Goal: Transaction & Acquisition: Book appointment/travel/reservation

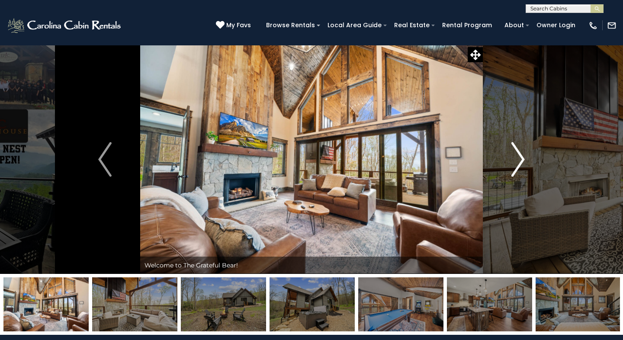
click at [522, 162] on img "Next" at bounding box center [517, 159] width 13 height 35
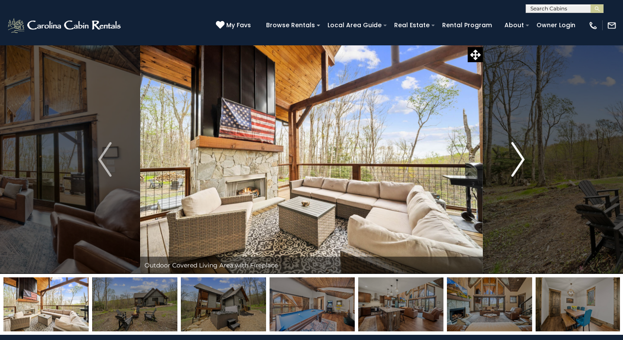
click at [522, 161] on img "Next" at bounding box center [517, 159] width 13 height 35
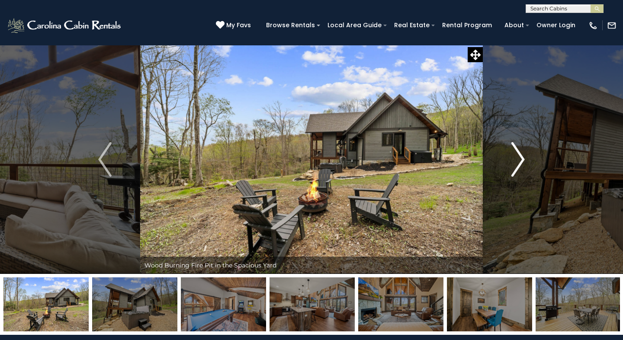
click at [522, 161] on img "Next" at bounding box center [517, 159] width 13 height 35
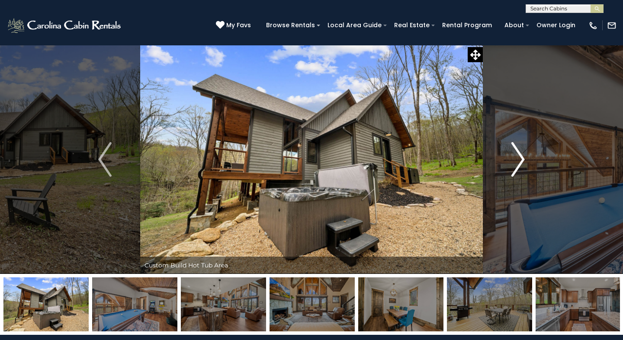
click at [522, 161] on img "Next" at bounding box center [517, 159] width 13 height 35
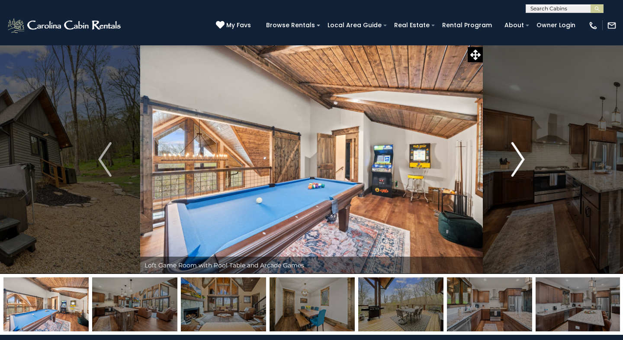
click at [522, 161] on img "Next" at bounding box center [517, 159] width 13 height 35
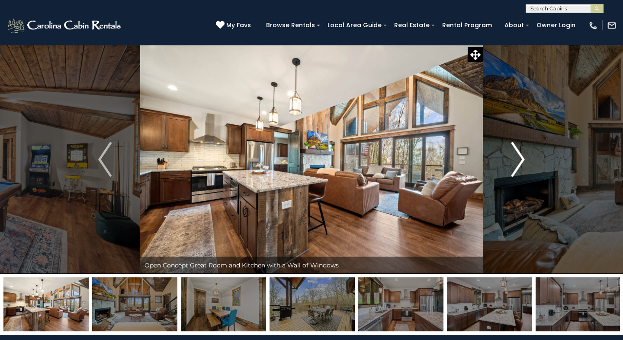
click at [522, 161] on img "Next" at bounding box center [517, 159] width 13 height 35
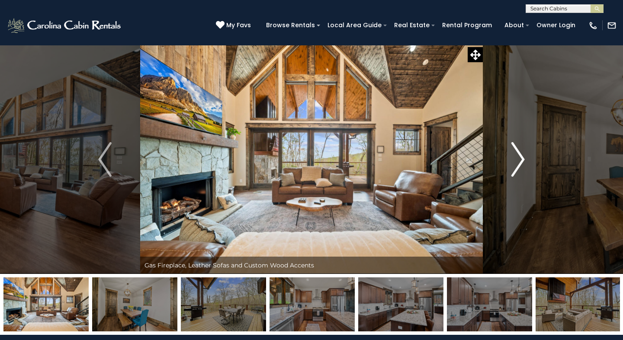
click at [522, 161] on img "Next" at bounding box center [517, 159] width 13 height 35
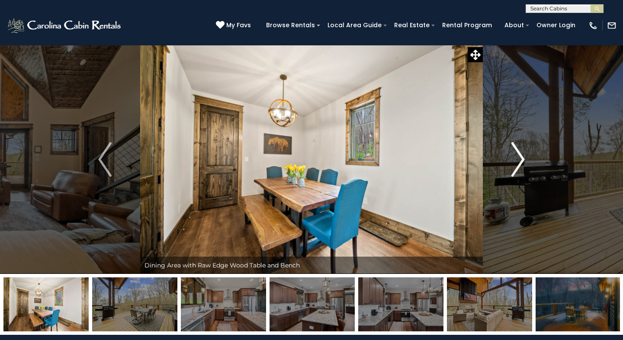
click at [522, 161] on img "Next" at bounding box center [517, 159] width 13 height 35
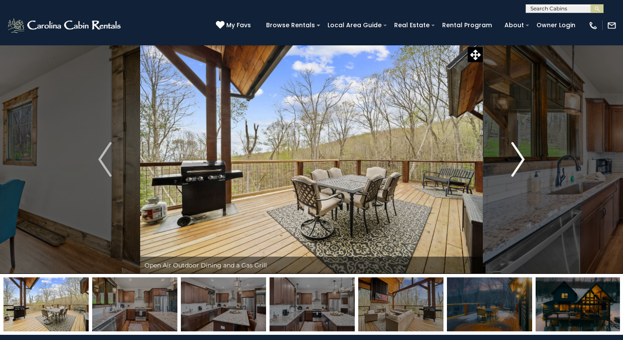
click at [522, 161] on img "Next" at bounding box center [517, 159] width 13 height 35
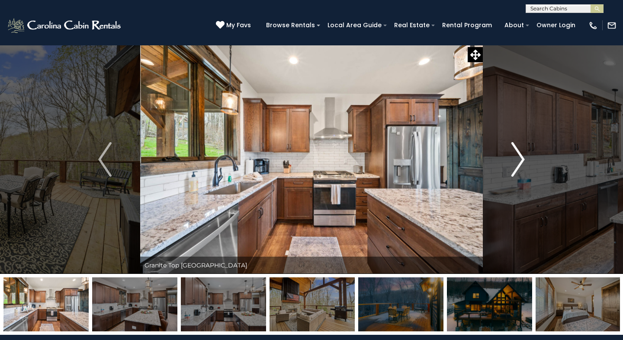
click at [522, 161] on img "Next" at bounding box center [517, 159] width 13 height 35
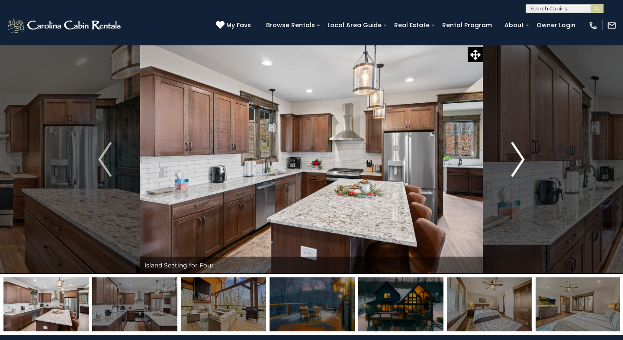
click at [522, 161] on img "Next" at bounding box center [517, 159] width 13 height 35
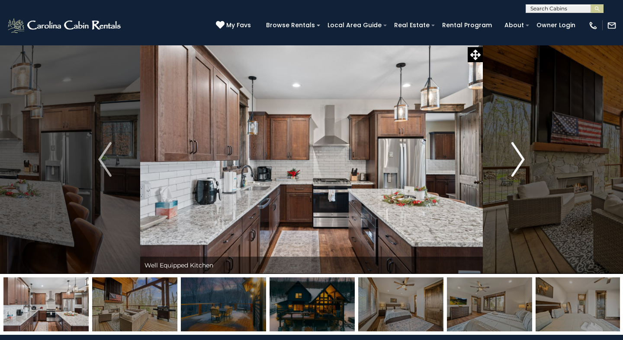
click at [522, 161] on img "Next" at bounding box center [517, 159] width 13 height 35
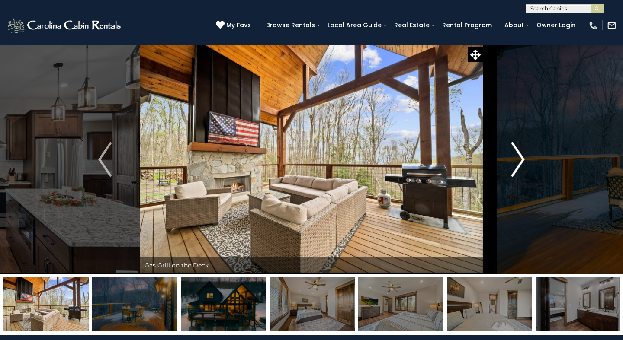
click at [521, 160] on img "Next" at bounding box center [517, 159] width 13 height 35
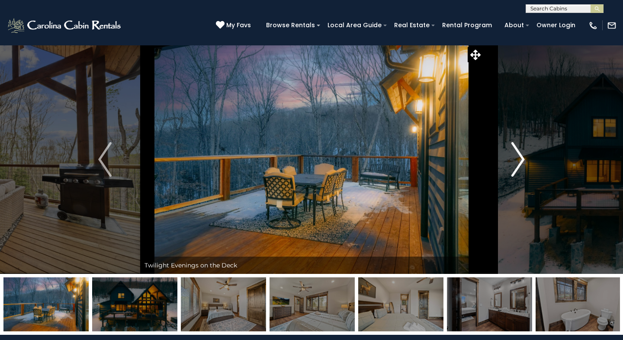
click at [521, 160] on img "Next" at bounding box center [517, 159] width 13 height 35
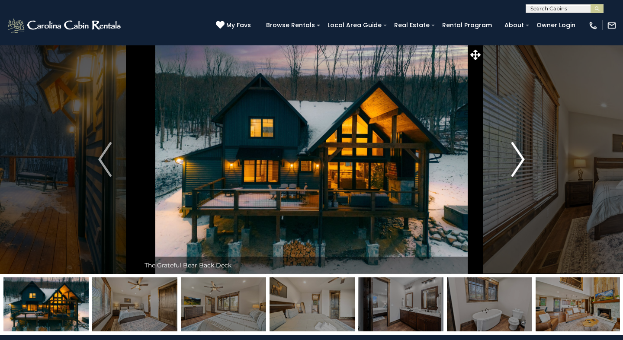
click at [521, 160] on img "Next" at bounding box center [517, 159] width 13 height 35
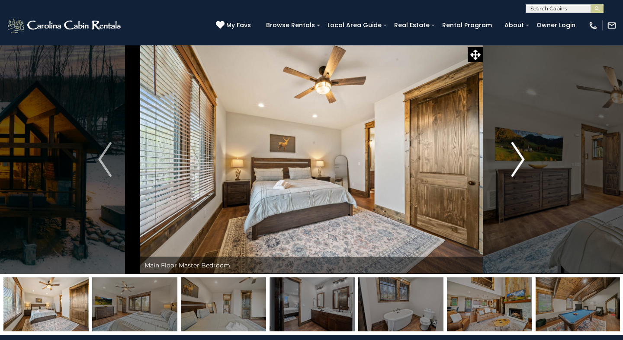
click at [521, 160] on img "Next" at bounding box center [517, 159] width 13 height 35
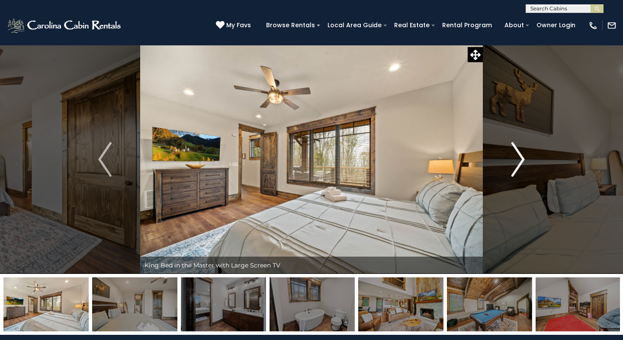
click at [521, 160] on img "Next" at bounding box center [517, 159] width 13 height 35
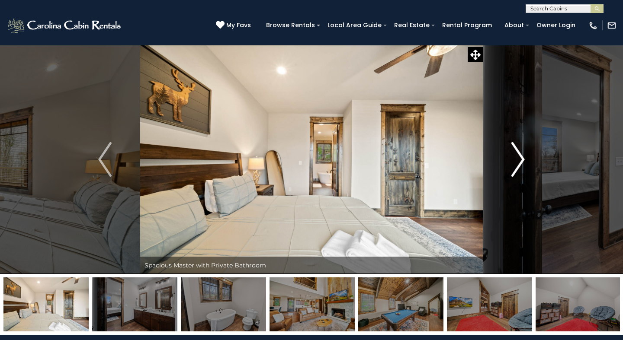
click at [521, 160] on img "Next" at bounding box center [517, 159] width 13 height 35
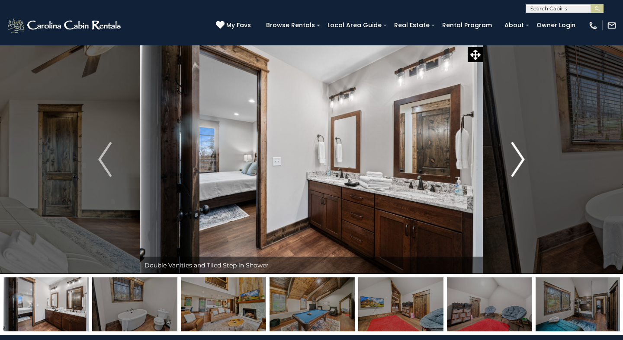
click at [521, 160] on img "Next" at bounding box center [517, 159] width 13 height 35
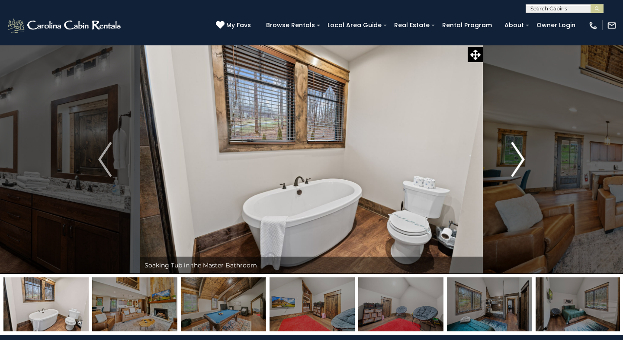
click at [521, 160] on img "Next" at bounding box center [517, 159] width 13 height 35
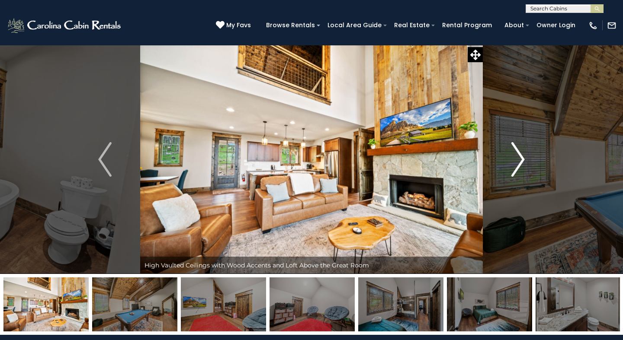
click at [521, 160] on img "Next" at bounding box center [517, 159] width 13 height 35
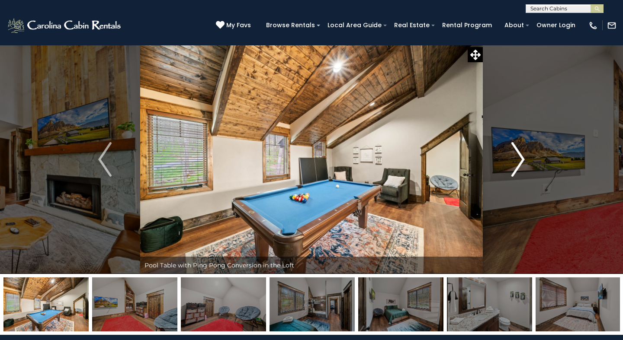
click at [521, 160] on img "Next" at bounding box center [517, 159] width 13 height 35
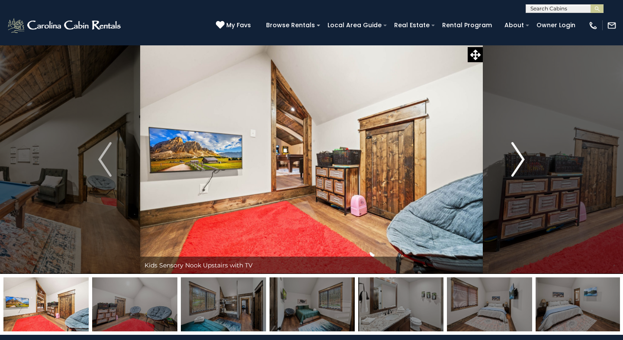
click at [522, 159] on img "Next" at bounding box center [517, 159] width 13 height 35
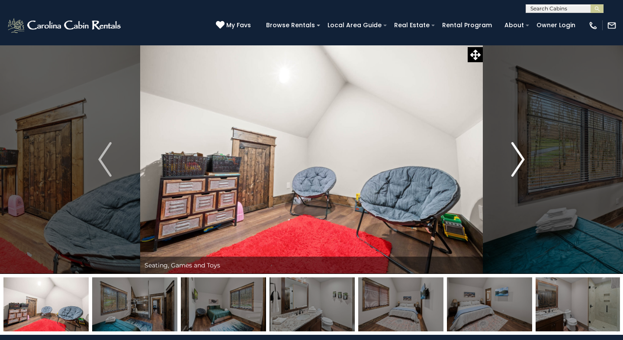
click at [527, 160] on button "Next" at bounding box center [518, 159] width 71 height 229
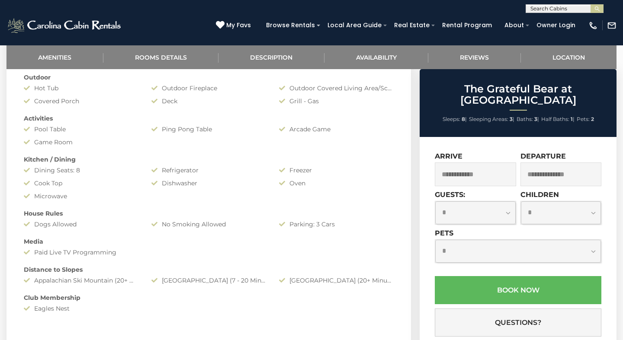
scroll to position [455, 0]
click at [471, 164] on input "text" at bounding box center [475, 175] width 81 height 24
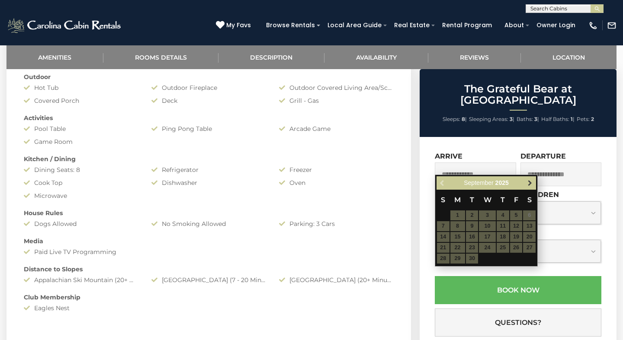
click at [528, 184] on span "Next" at bounding box center [529, 183] width 7 height 7
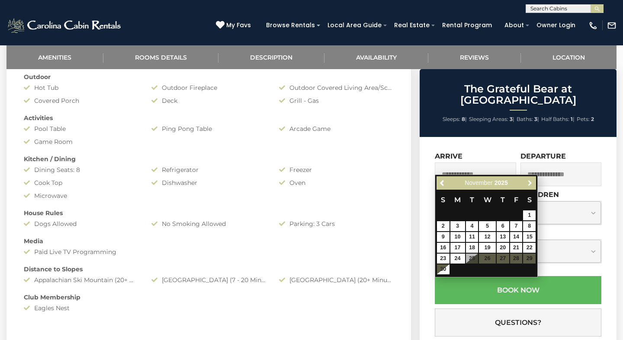
click at [528, 184] on span "Next" at bounding box center [529, 183] width 7 height 7
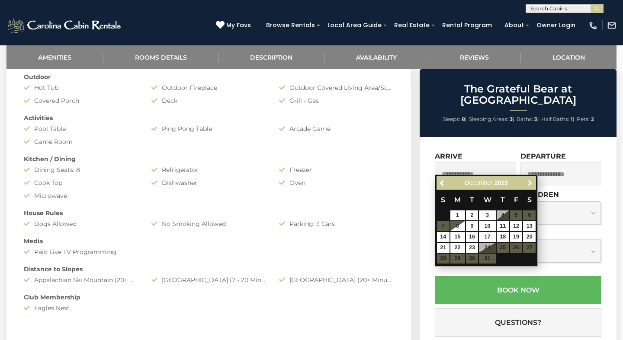
click at [528, 184] on span "Next" at bounding box center [529, 183] width 7 height 7
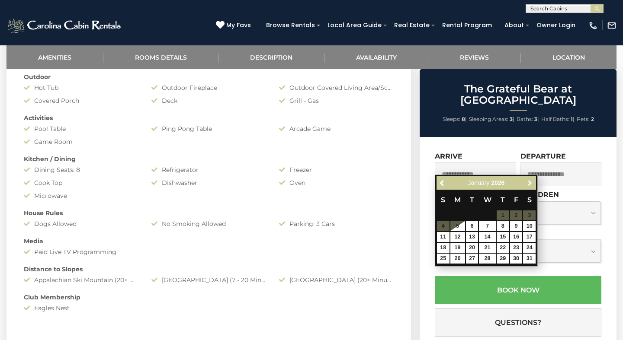
click at [528, 184] on span "Next" at bounding box center [529, 183] width 7 height 7
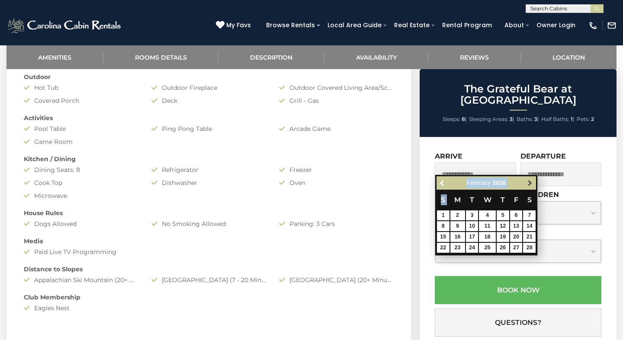
drag, startPoint x: 528, startPoint y: 184, endPoint x: 465, endPoint y: 191, distance: 63.5
click at [526, 187] on span "Next" at bounding box center [529, 183] width 7 height 7
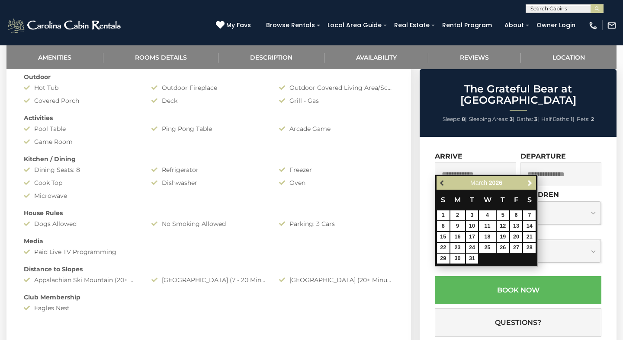
click at [442, 183] on span "Previous" at bounding box center [442, 183] width 7 height 7
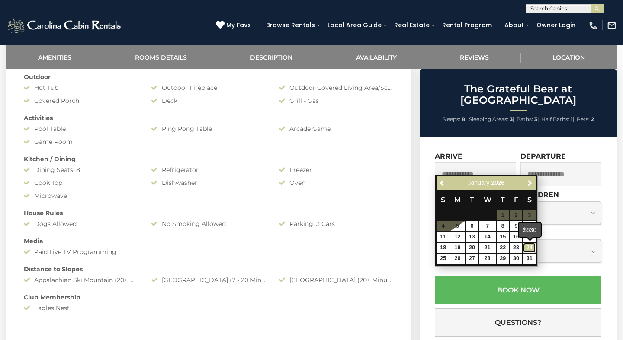
click at [531, 247] on link "24" at bounding box center [529, 248] width 13 height 10
type input "**********"
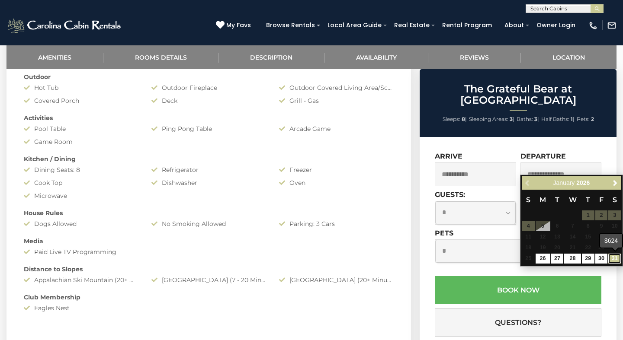
click at [615, 260] on link "31" at bounding box center [614, 259] width 13 height 10
type input "**********"
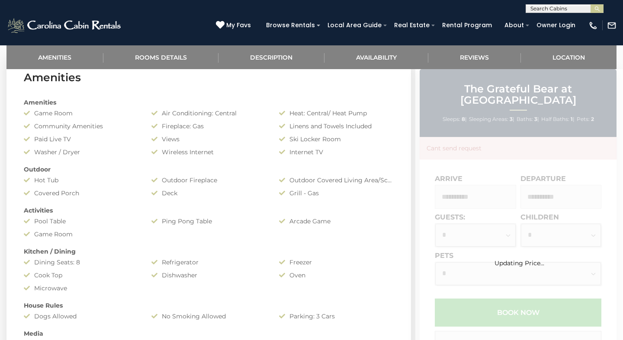
scroll to position [367, 0]
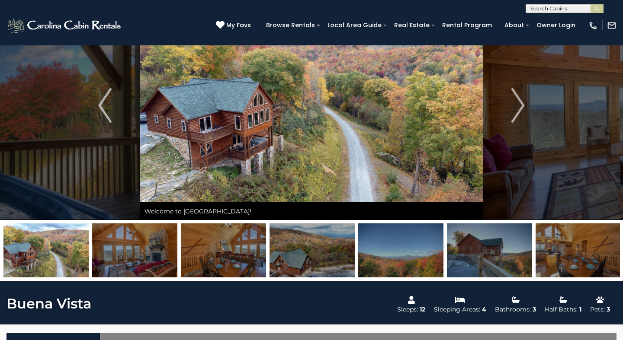
scroll to position [36, 0]
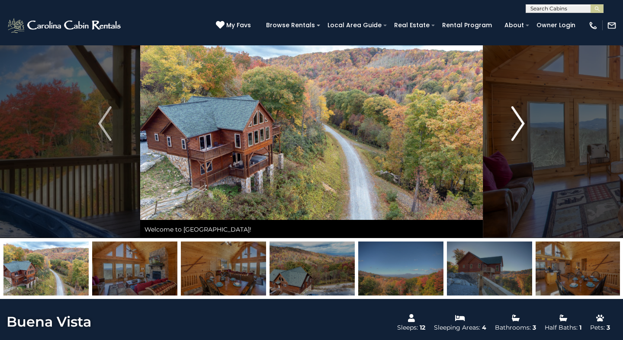
click at [520, 125] on img "Next" at bounding box center [517, 123] width 13 height 35
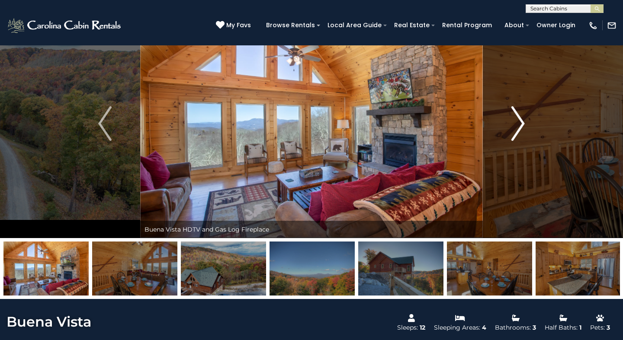
click at [520, 125] on img "Next" at bounding box center [517, 123] width 13 height 35
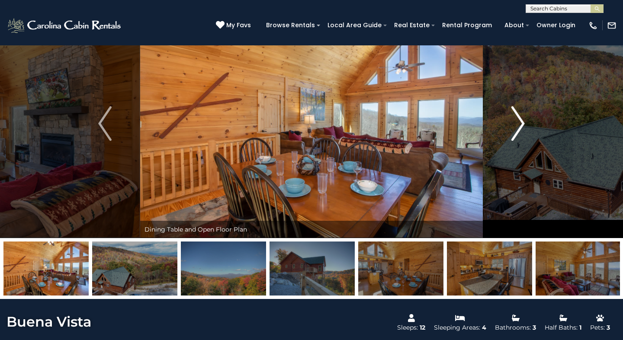
click at [520, 125] on img "Next" at bounding box center [517, 123] width 13 height 35
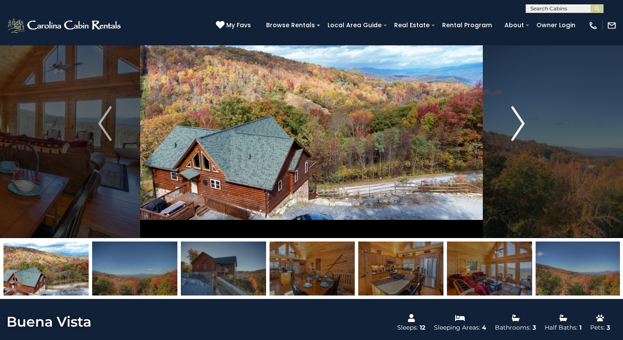
click at [520, 125] on img "Next" at bounding box center [517, 123] width 13 height 35
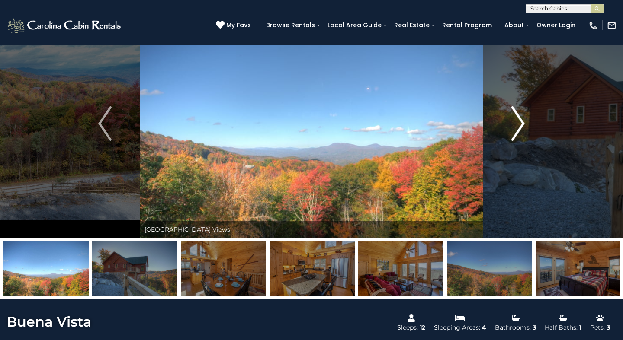
click at [520, 125] on img "Next" at bounding box center [517, 123] width 13 height 35
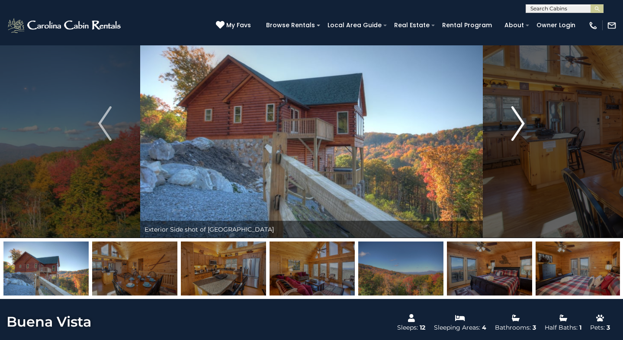
click at [520, 125] on img "Next" at bounding box center [517, 123] width 13 height 35
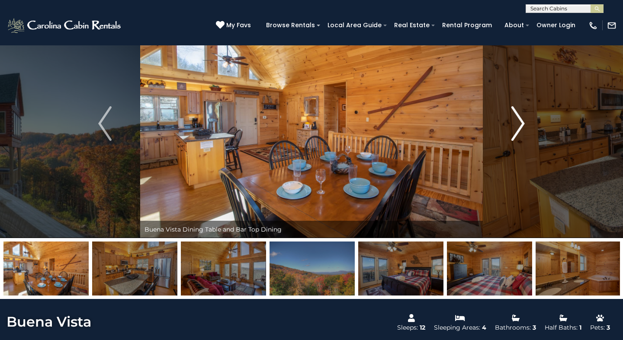
click at [520, 125] on img "Next" at bounding box center [517, 123] width 13 height 35
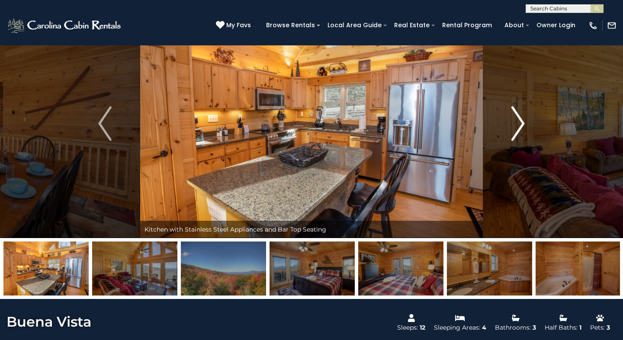
click at [520, 126] on img "Next" at bounding box center [517, 123] width 13 height 35
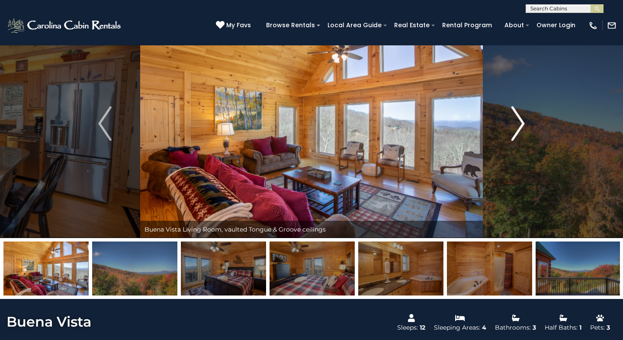
click at [520, 126] on img "Next" at bounding box center [517, 123] width 13 height 35
